Goal: Task Accomplishment & Management: Use online tool/utility

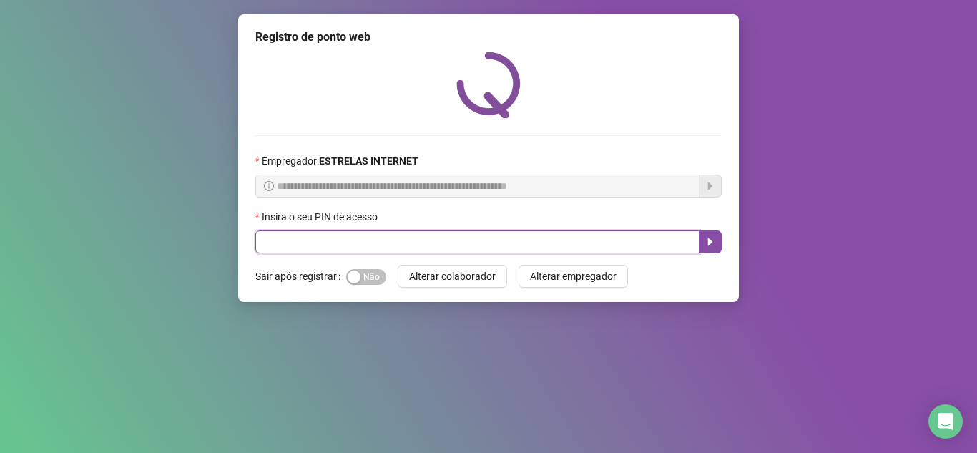
click at [594, 242] on input "text" at bounding box center [477, 241] width 444 height 23
type input "*****"
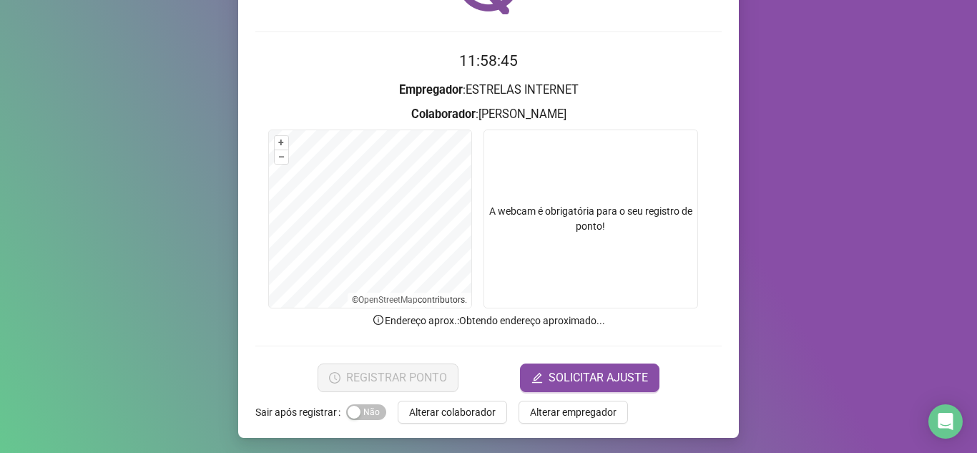
scroll to position [106, 0]
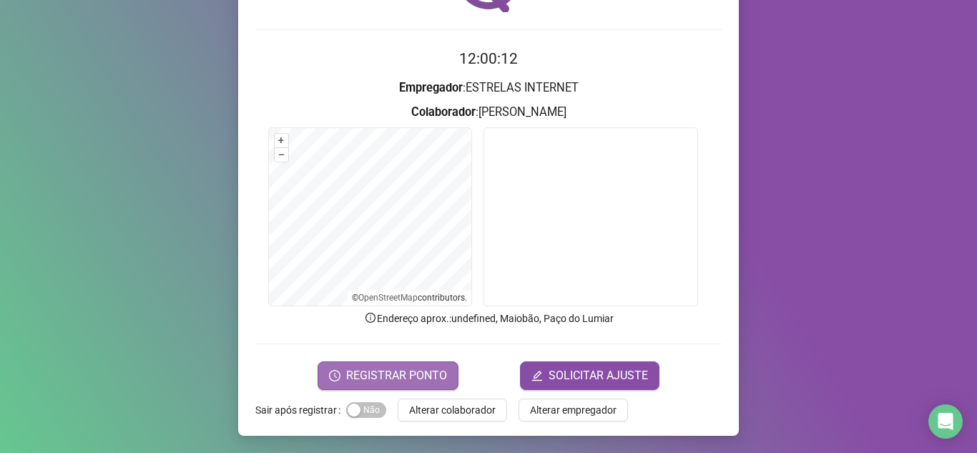
click at [411, 385] on button "REGISTRAR PONTO" at bounding box center [387, 375] width 141 height 29
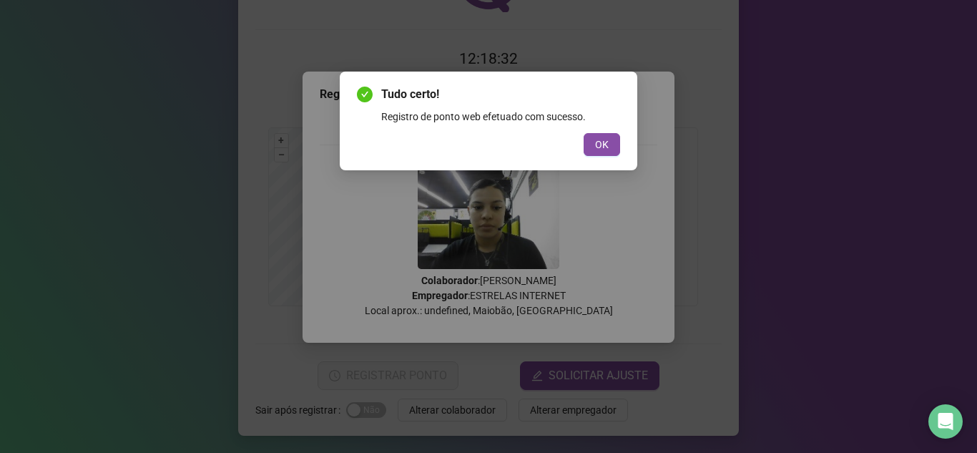
click at [603, 132] on div "Tudo certo! Registro de ponto web efetuado com sucesso. OK" at bounding box center [488, 121] width 263 height 70
click at [606, 143] on span "OK" at bounding box center [602, 145] width 14 height 16
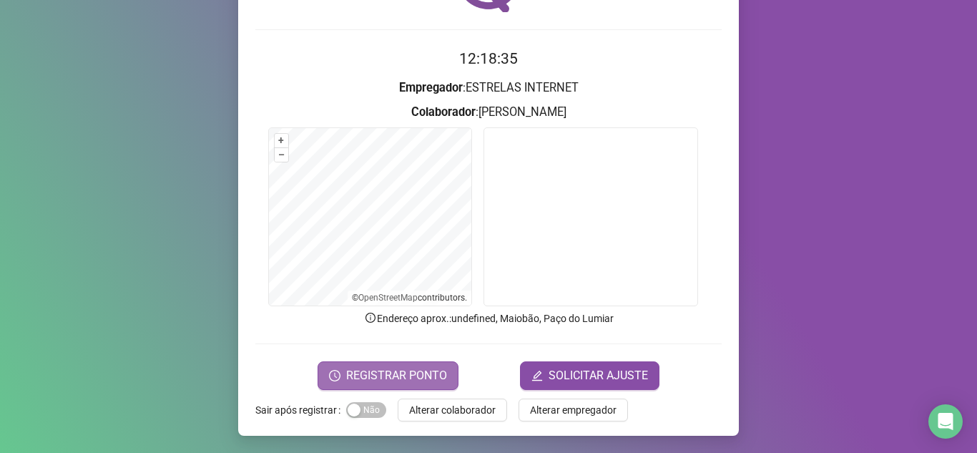
click at [378, 379] on span "REGISTRAR PONTO" at bounding box center [396, 375] width 101 height 17
